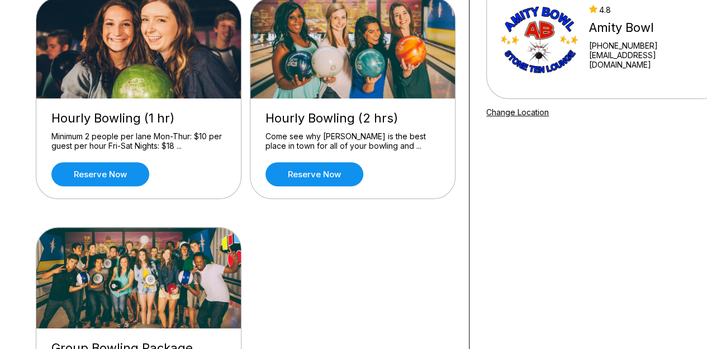
scroll to position [122, 0]
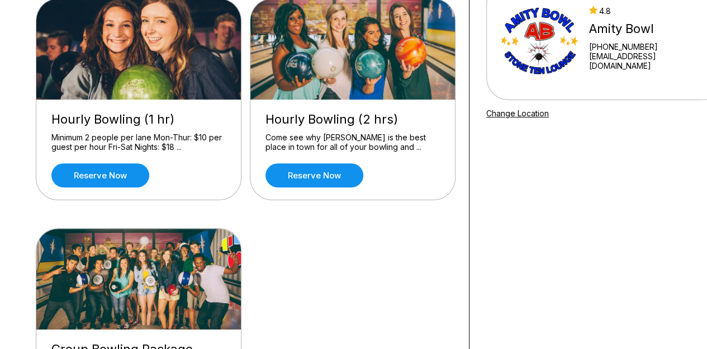
drag, startPoint x: 712, startPoint y: 44, endPoint x: 715, endPoint y: 91, distance: 46.5
click at [707, 91] on html "What you want to do? Hourly Bowling (1 hr) Minimum 2 people per lane Mon-Thur: …" at bounding box center [353, 314] width 707 height 872
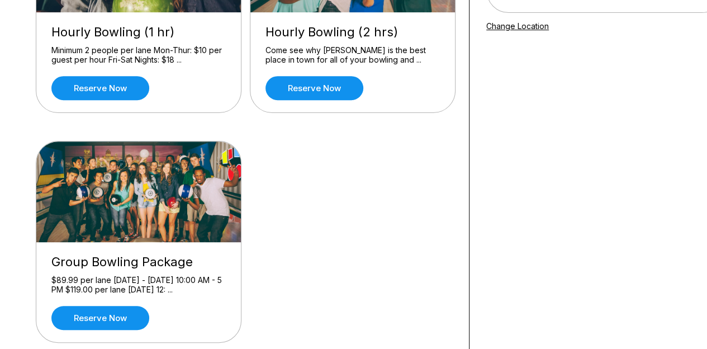
scroll to position [145, 0]
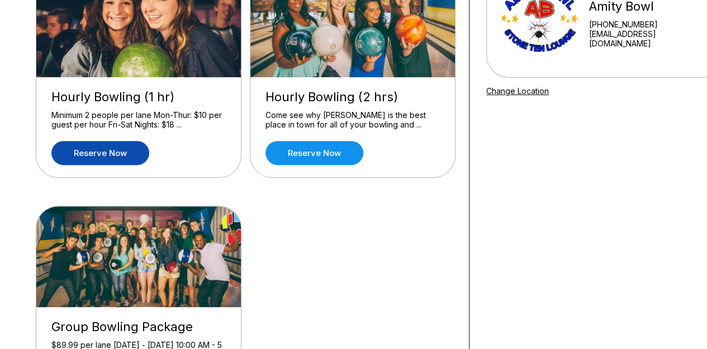
click at [98, 149] on link "Reserve now" at bounding box center [100, 153] width 98 height 24
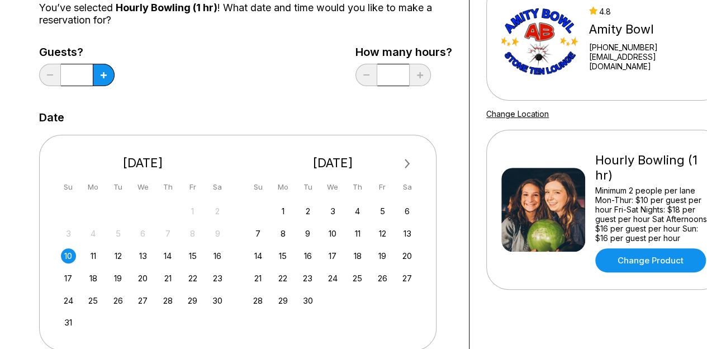
scroll to position [124, 0]
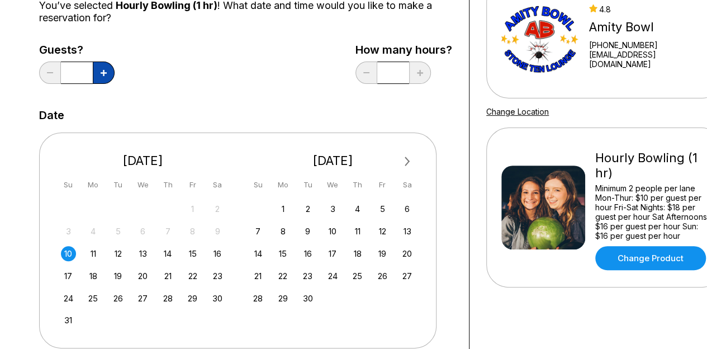
click at [106, 73] on icon at bounding box center [104, 73] width 6 height 6
type input "*"
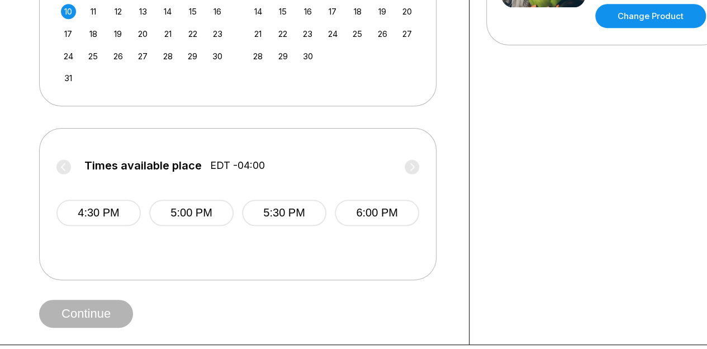
scroll to position [375, 0]
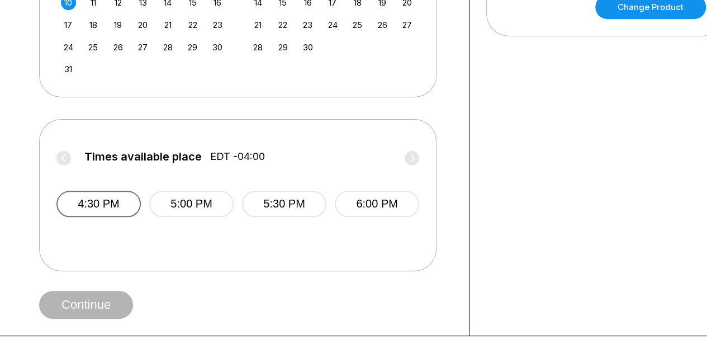
click at [108, 202] on button "4:30 PM" at bounding box center [98, 204] width 84 height 26
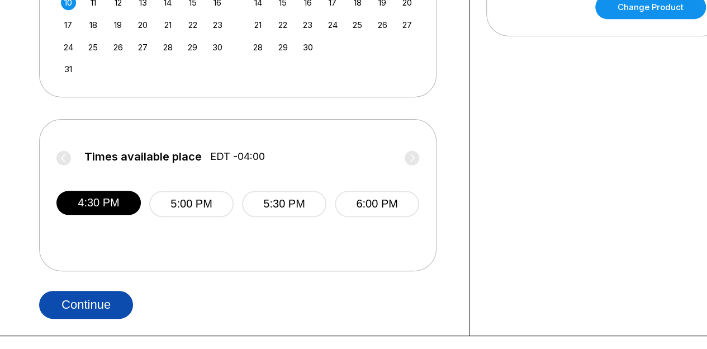
click at [89, 305] on button "Continue" at bounding box center [86, 305] width 94 height 28
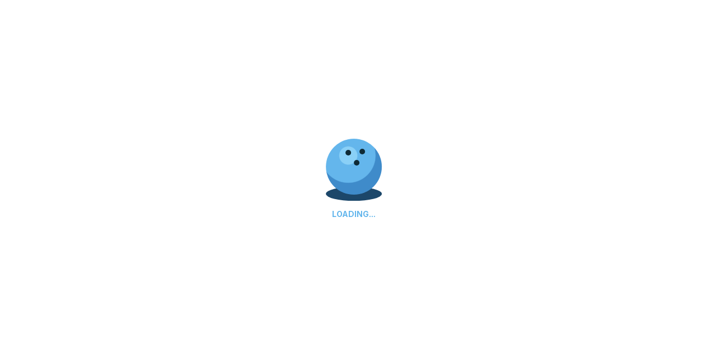
select select "**"
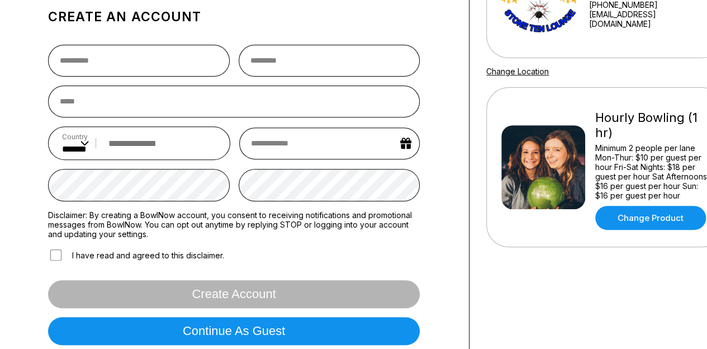
scroll to position [250, 0]
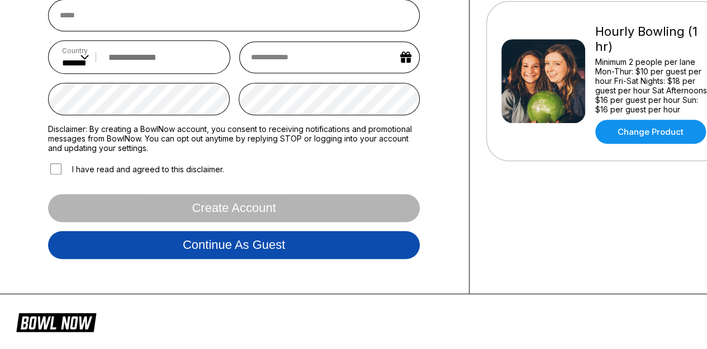
click at [236, 239] on button "Continue as guest" at bounding box center [234, 245] width 372 height 28
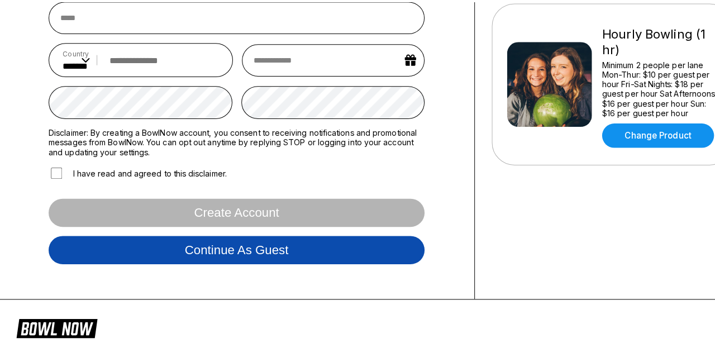
scroll to position [208, 0]
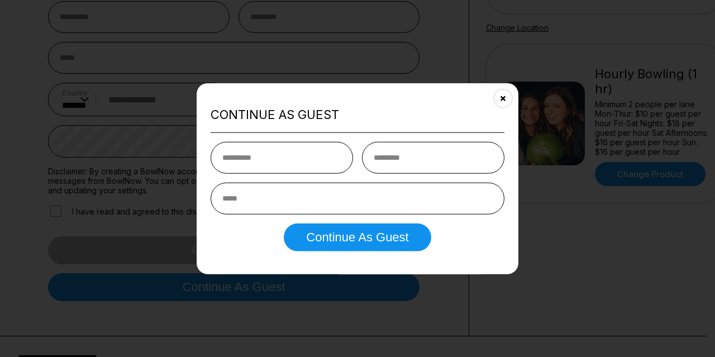
click at [262, 156] on input "text" at bounding box center [282, 158] width 143 height 32
type input "*****"
click at [390, 160] on input "text" at bounding box center [433, 158] width 143 height 32
type input "*******"
click at [309, 197] on input "email" at bounding box center [358, 199] width 294 height 32
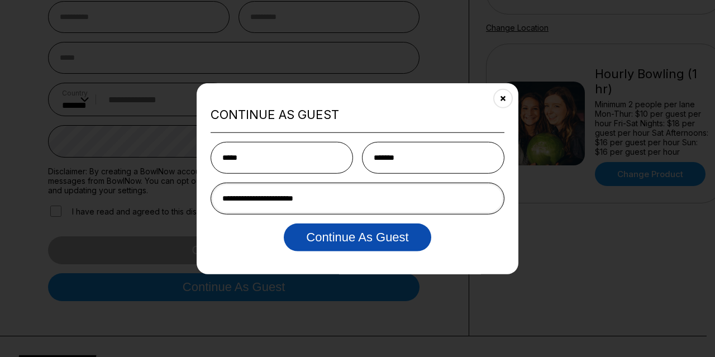
type input "**********"
click at [364, 234] on button "Continue as Guest" at bounding box center [357, 238] width 147 height 28
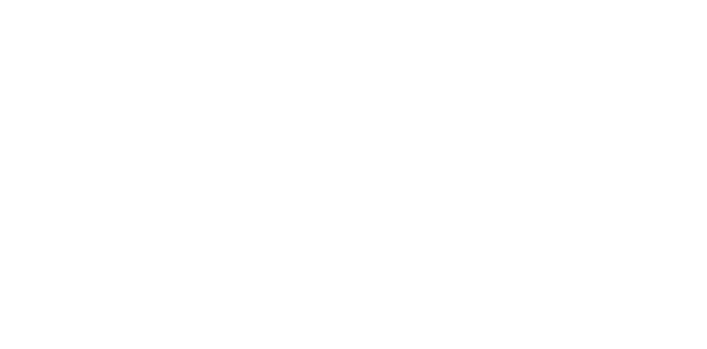
scroll to position [0, 0]
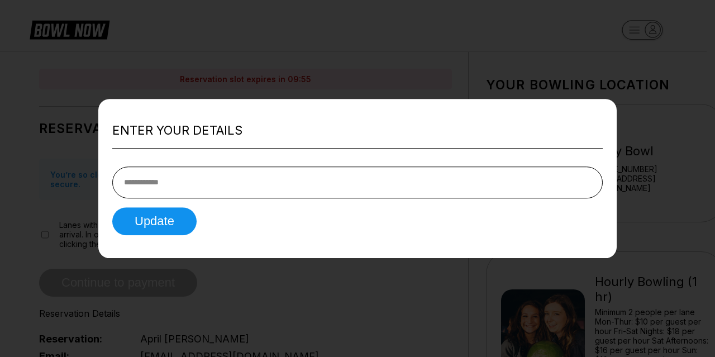
click at [182, 189] on input "tel" at bounding box center [357, 183] width 491 height 32
type input "**********"
click at [168, 220] on button "Update" at bounding box center [154, 221] width 84 height 28
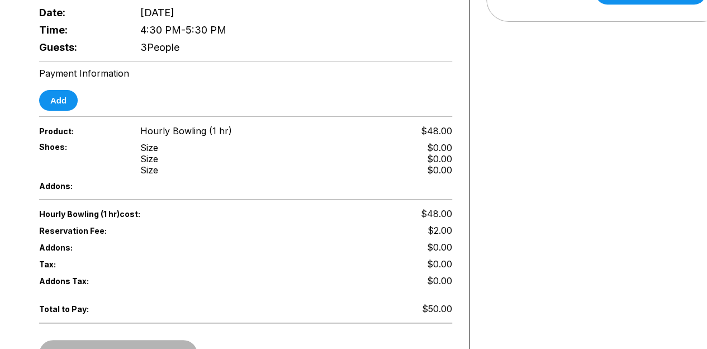
scroll to position [417, 0]
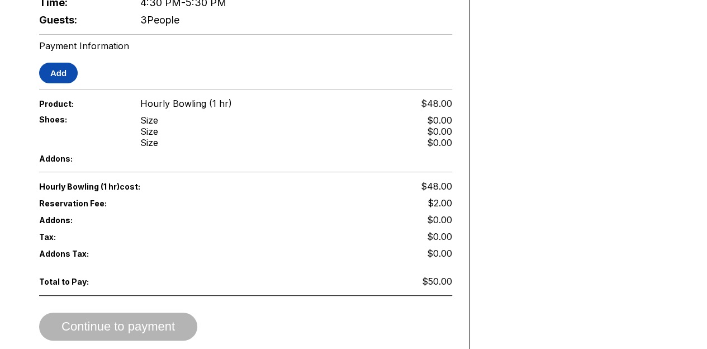
click at [61, 63] on button "Add" at bounding box center [58, 73] width 39 height 21
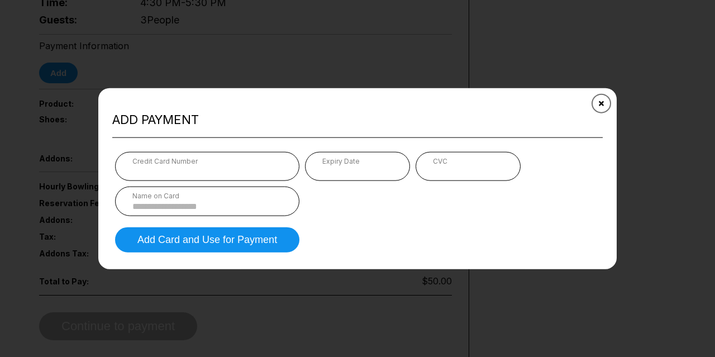
click at [606, 105] on button "Close" at bounding box center [601, 102] width 27 height 27
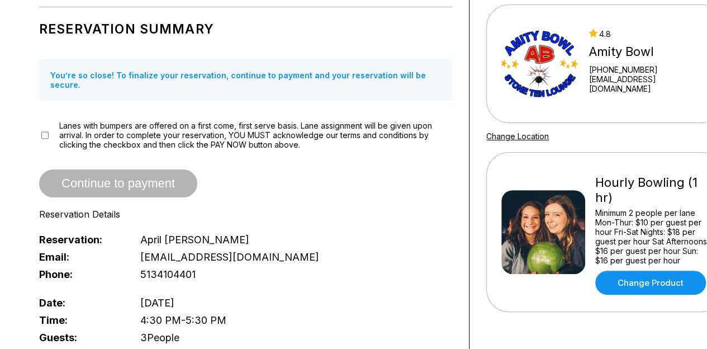
scroll to position [0, 0]
